Goal: Obtain resource: Download file/media

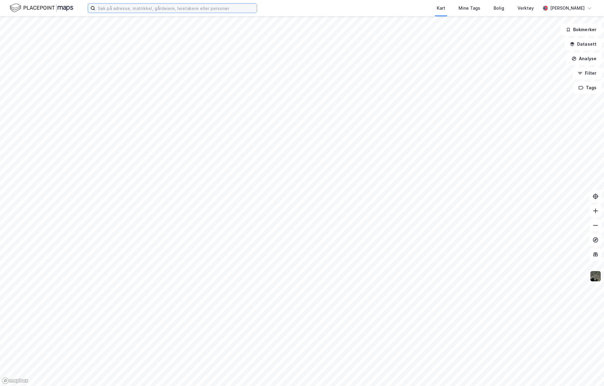
click at [168, 10] on input at bounding box center [175, 8] width 161 height 9
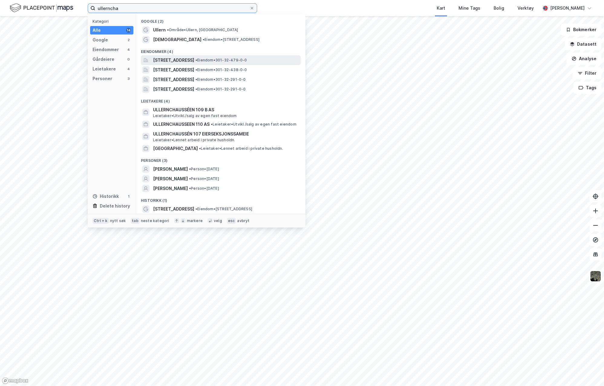
type input "ullerncha"
click at [183, 58] on span "[STREET_ADDRESS]" at bounding box center [173, 60] width 41 height 7
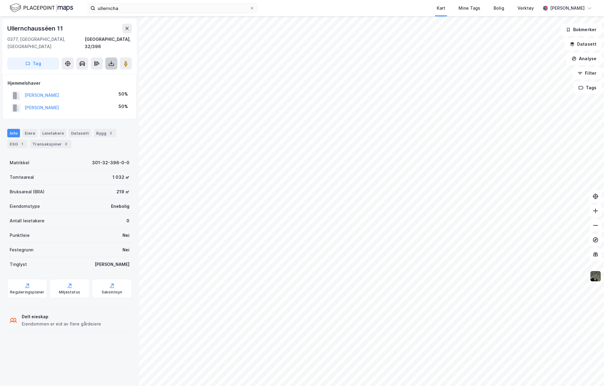
click at [111, 60] on icon at bounding box center [111, 63] width 6 height 6
click at [88, 73] on div "Last ned grunnbok" at bounding box center [81, 75] width 35 height 5
